Goal: Contribute content: Add original content to the website for others to see

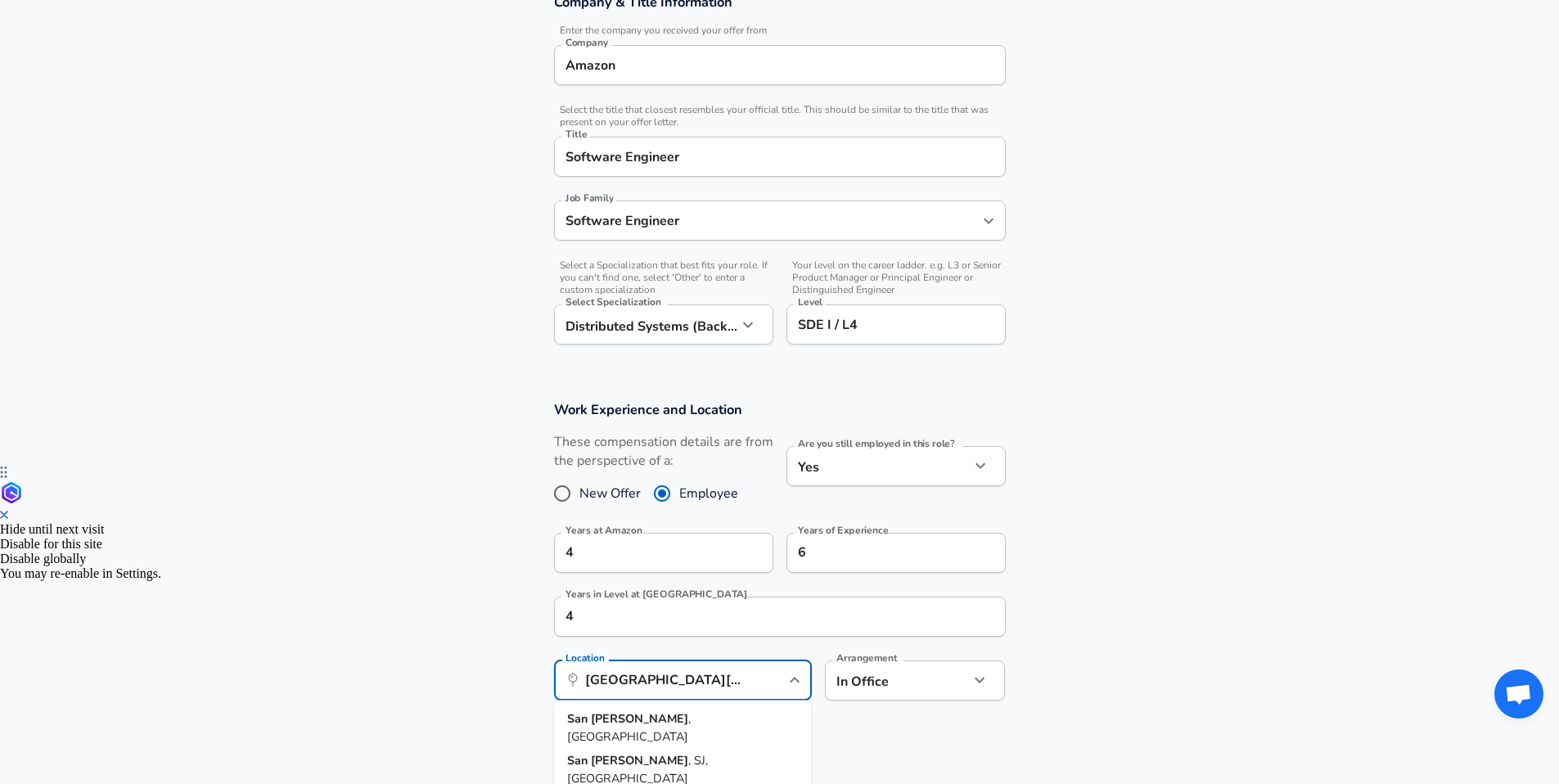
click at [658, 713] on li "[GEOGRAPHIC_DATA] , [GEOGRAPHIC_DATA]" at bounding box center [682, 727] width 258 height 42
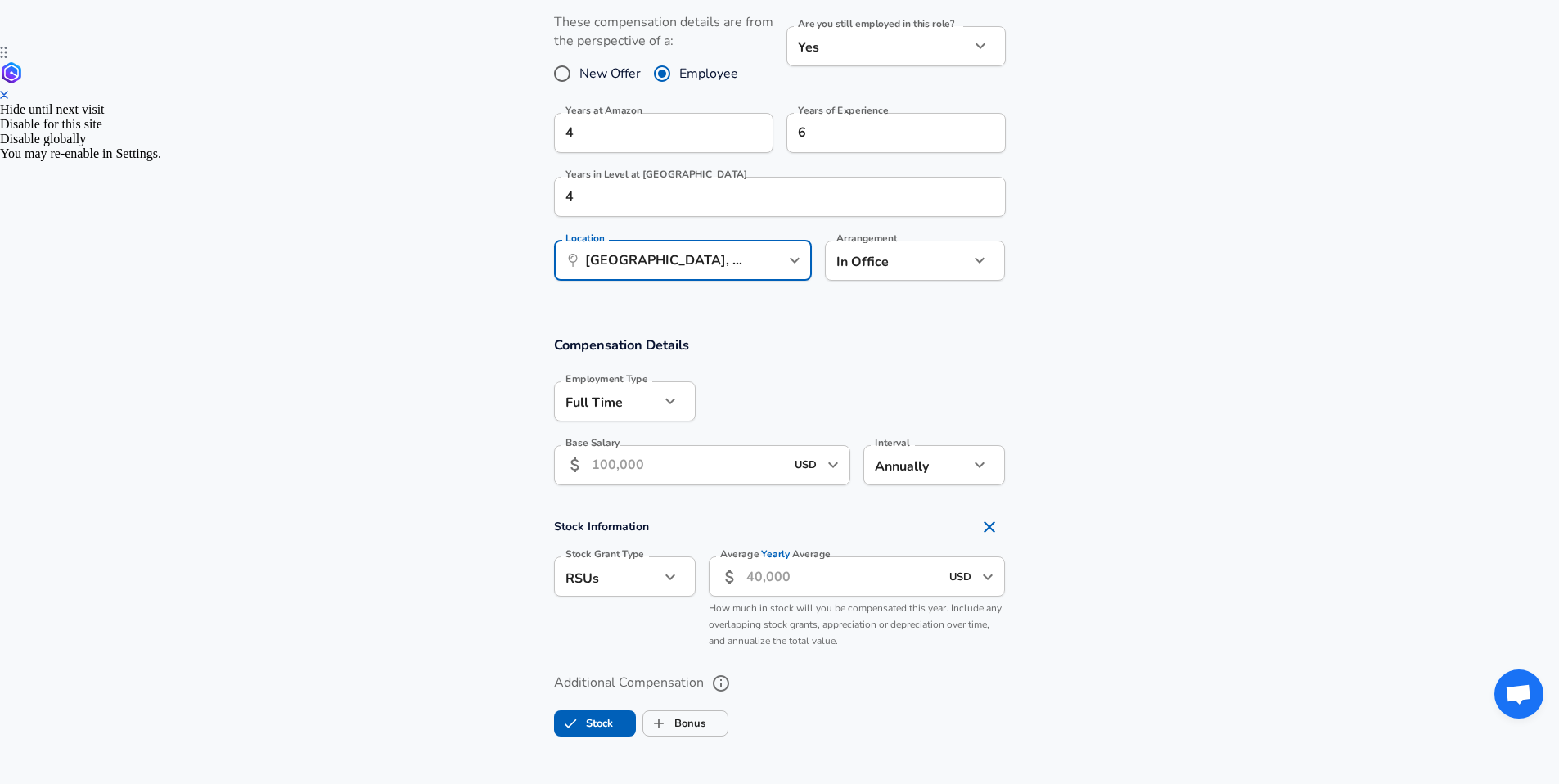
scroll to position [753, 0]
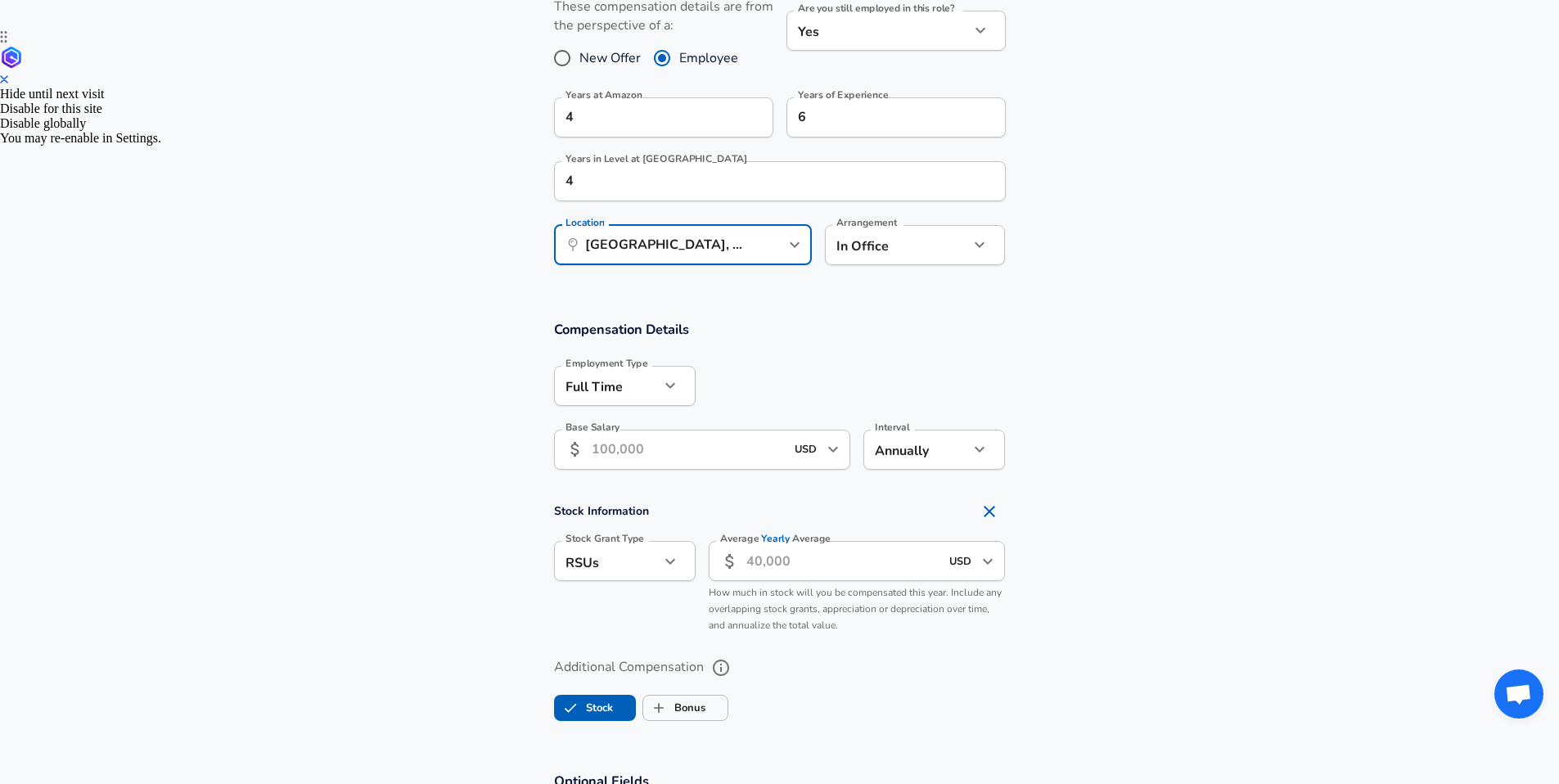
type input "[GEOGRAPHIC_DATA], [GEOGRAPHIC_DATA]"
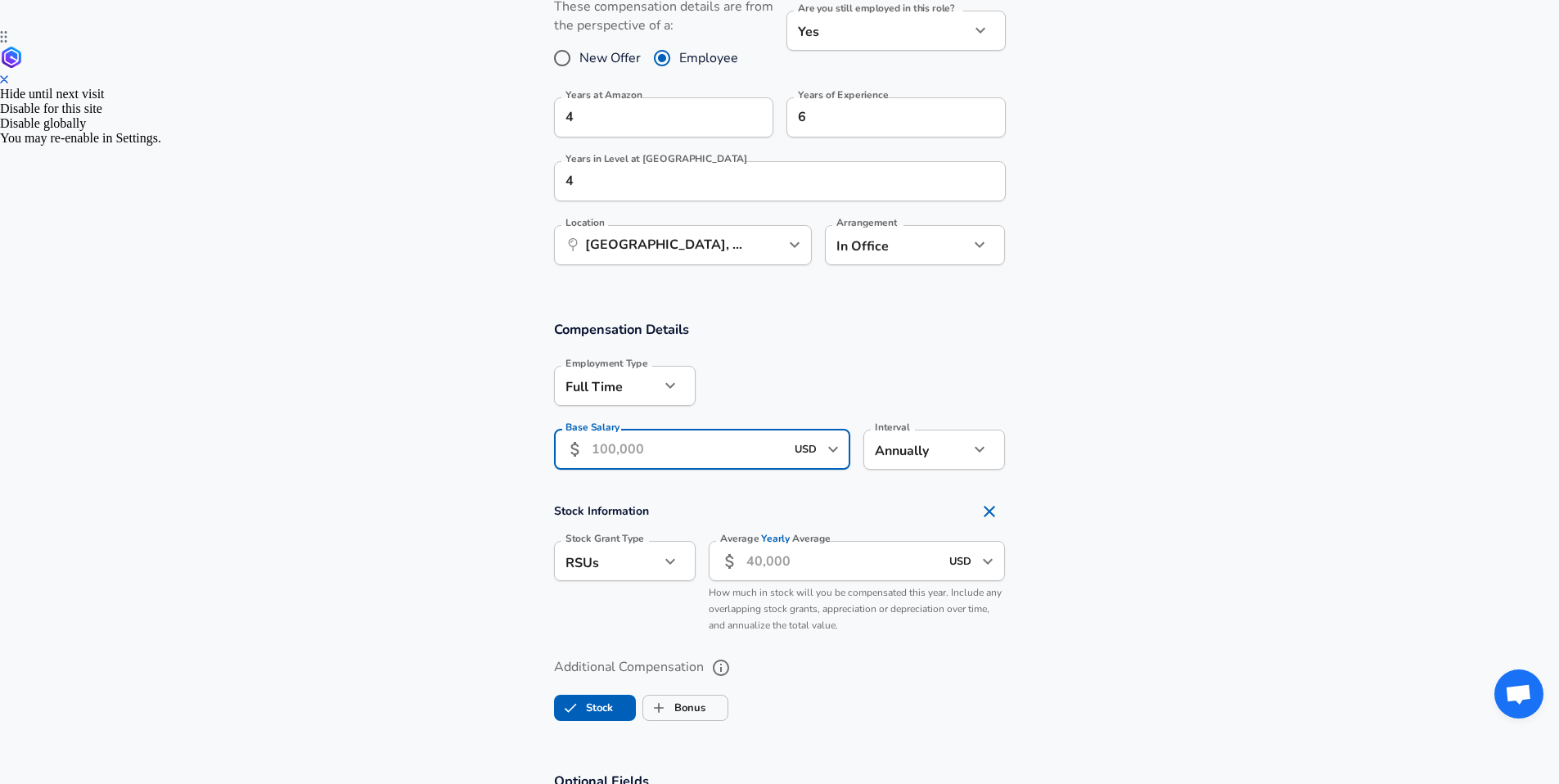
click at [601, 444] on input "Base Salary" at bounding box center [689, 449] width 194 height 40
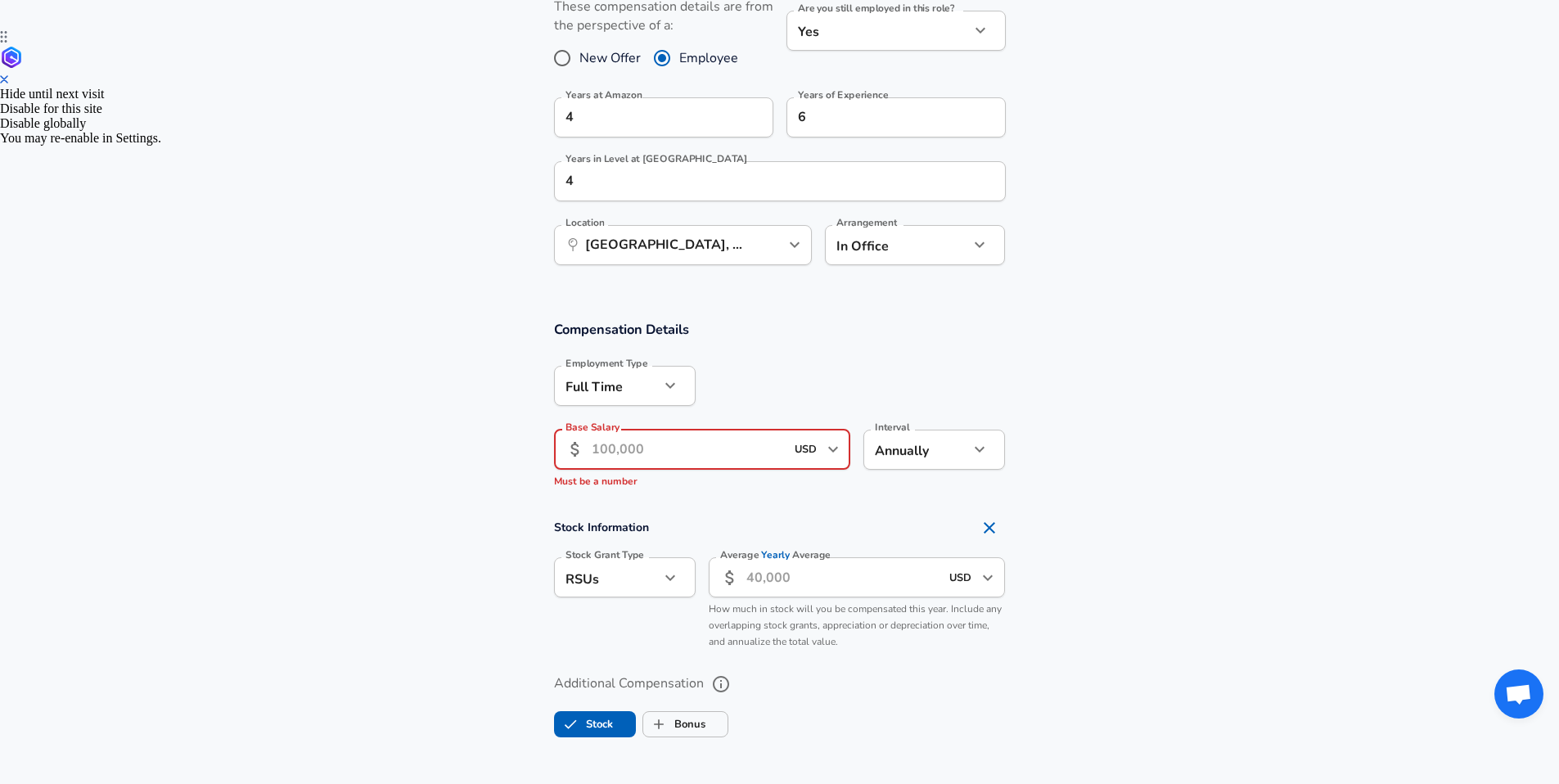
click at [603, 443] on input "Base Salary" at bounding box center [689, 449] width 194 height 40
click at [722, 452] on input "Base Salary" at bounding box center [689, 449] width 194 height 40
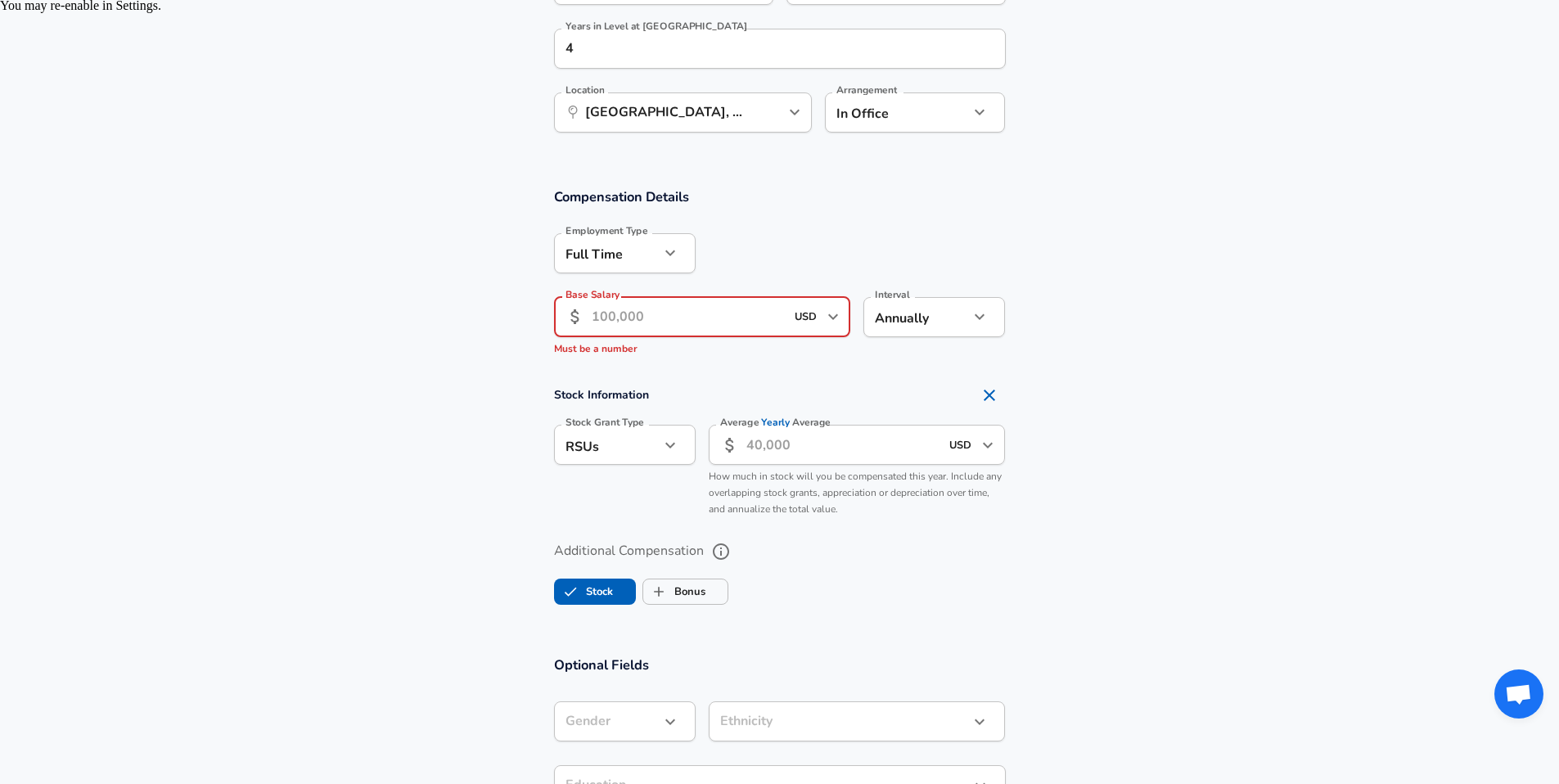
scroll to position [878, 0]
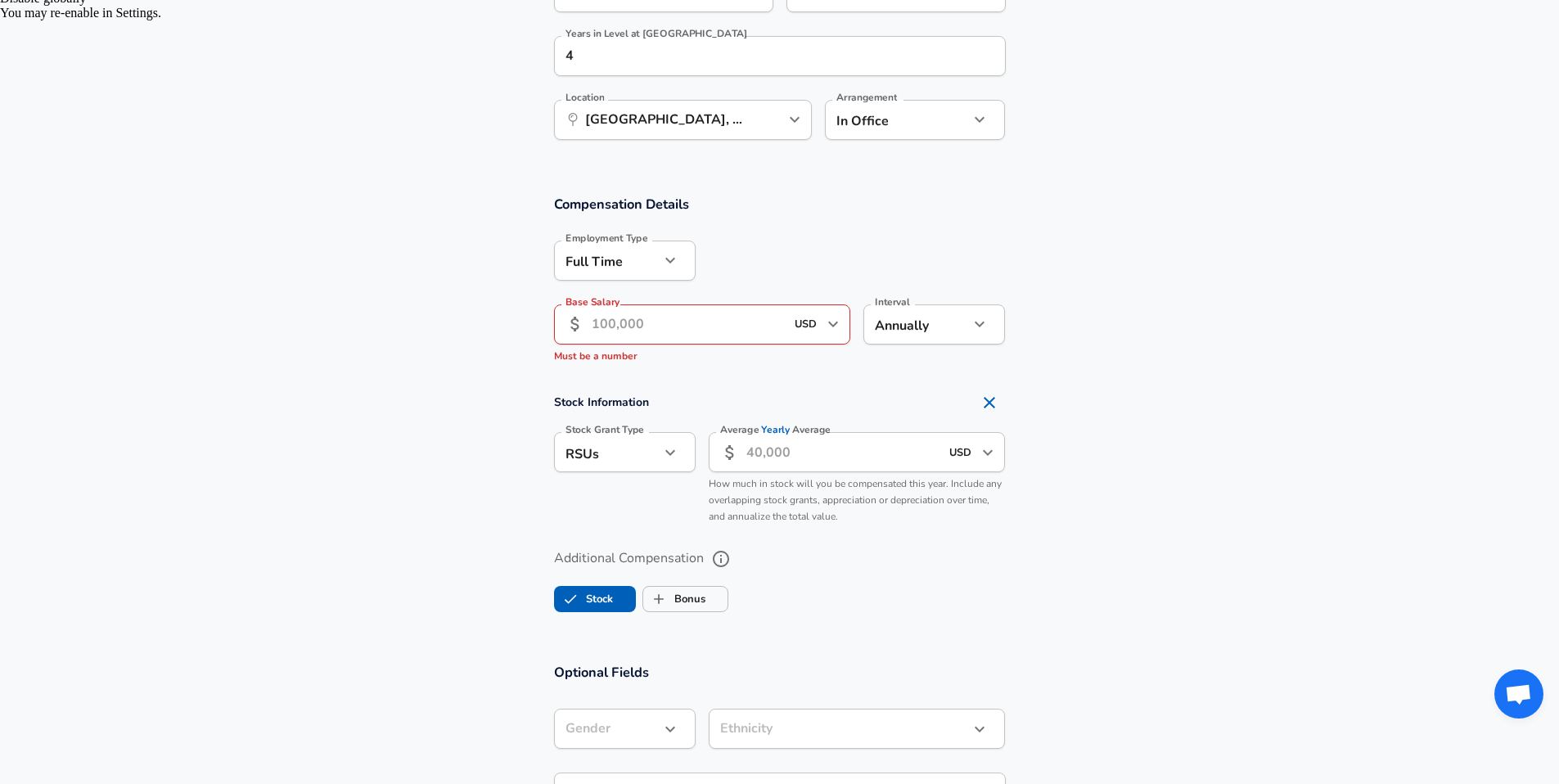
click at [796, 454] on input "Average Yearly Average" at bounding box center [843, 451] width 194 height 40
click at [681, 462] on div "RSUs stock Stock Grant Type" at bounding box center [625, 451] width 142 height 40
click at [665, 451] on icon "button" at bounding box center [670, 452] width 20 height 20
click at [665, 451] on div at bounding box center [785, 392] width 1571 height 784
click at [823, 444] on input "Average Yearly Average" at bounding box center [843, 451] width 194 height 40
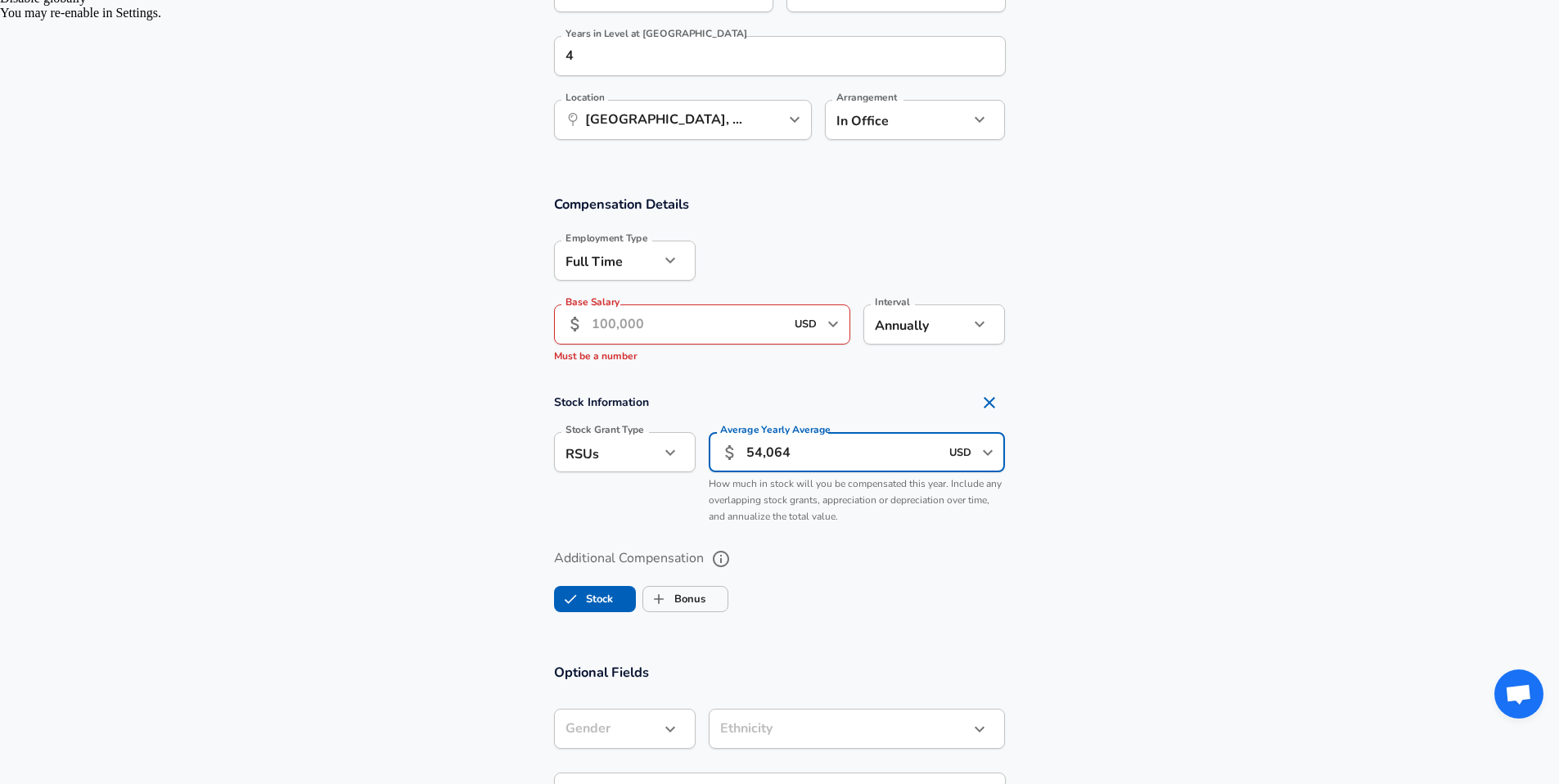
type input "54,064"
click at [610, 316] on input "Base Salary" at bounding box center [689, 324] width 194 height 40
